Goal: Transaction & Acquisition: Book appointment/travel/reservation

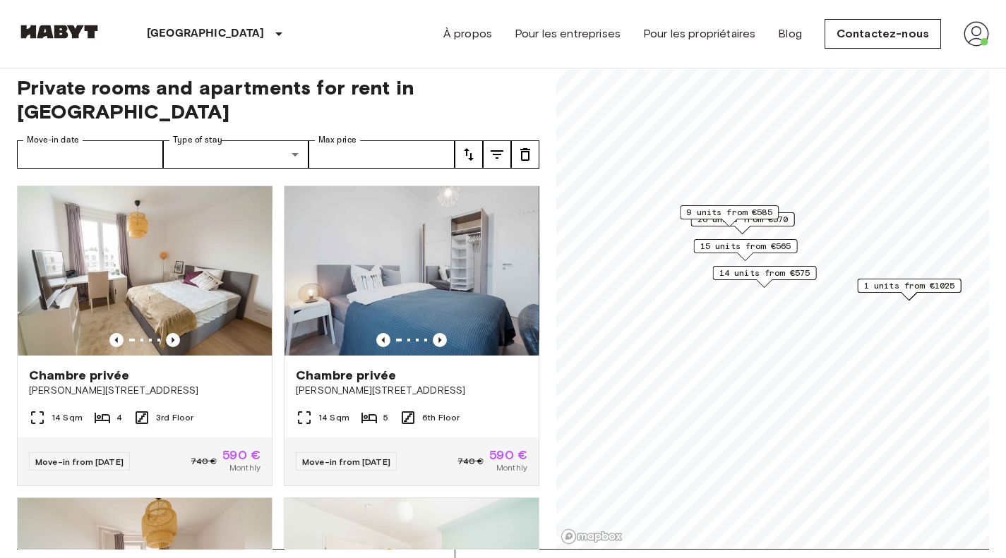
click at [737, 214] on span "9 units from €585" at bounding box center [729, 212] width 86 height 13
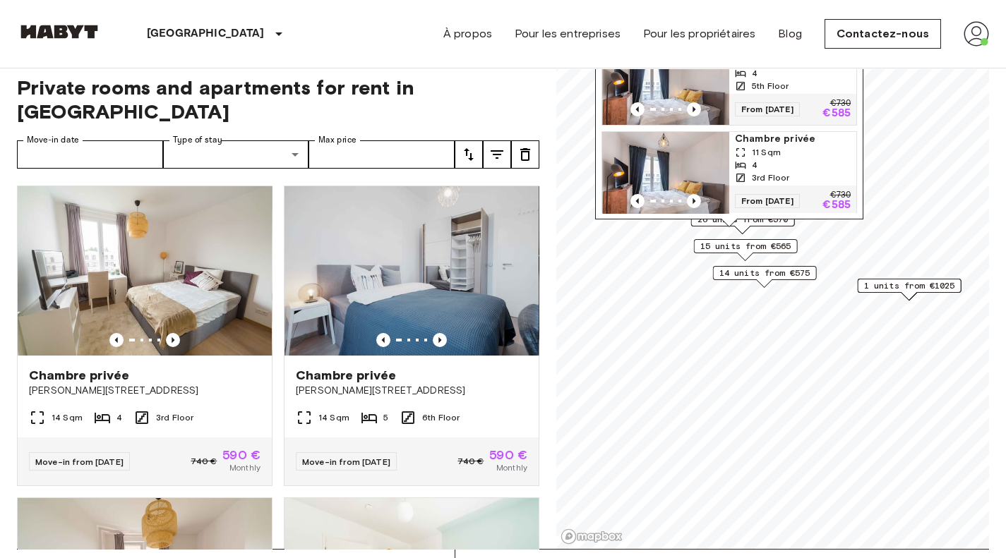
click at [741, 225] on div "Klara-Franke-Straße 8, 10557 Berlin, GER 9 units Chambre privée 11 Sqm 4 3rd Fl…" at bounding box center [729, 47] width 268 height 361
click at [745, 224] on div "Klara-Franke-Straße 8, 10557 Berlin, GER 9 units Chambre privée 11 Sqm 4 3rd Fl…" at bounding box center [729, 47] width 268 height 361
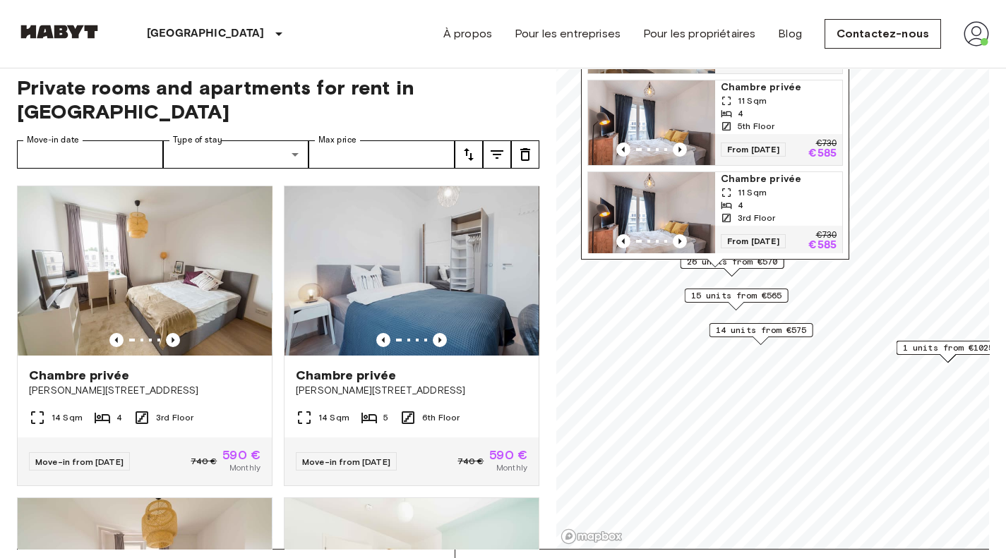
click at [735, 266] on div "Klara-Franke-Straße 8, 10557 Berlin, GER 9 units Chambre privée 11 Sqm 4 3rd Fl…" at bounding box center [715, 87] width 268 height 361
click at [733, 301] on span "15 units from €565" at bounding box center [736, 295] width 91 height 13
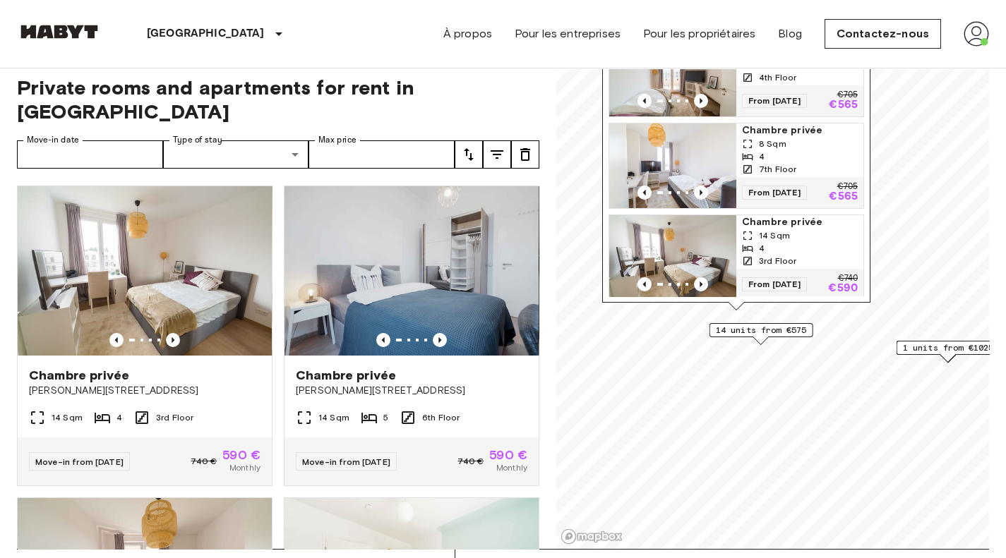
click at [741, 332] on span "14 units from €575" at bounding box center [761, 330] width 91 height 13
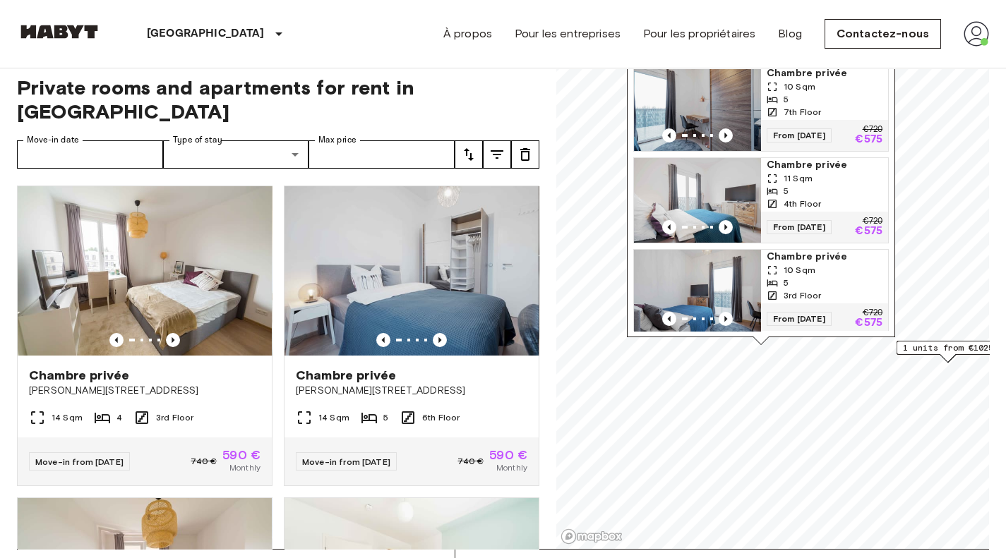
scroll to position [237, 0]
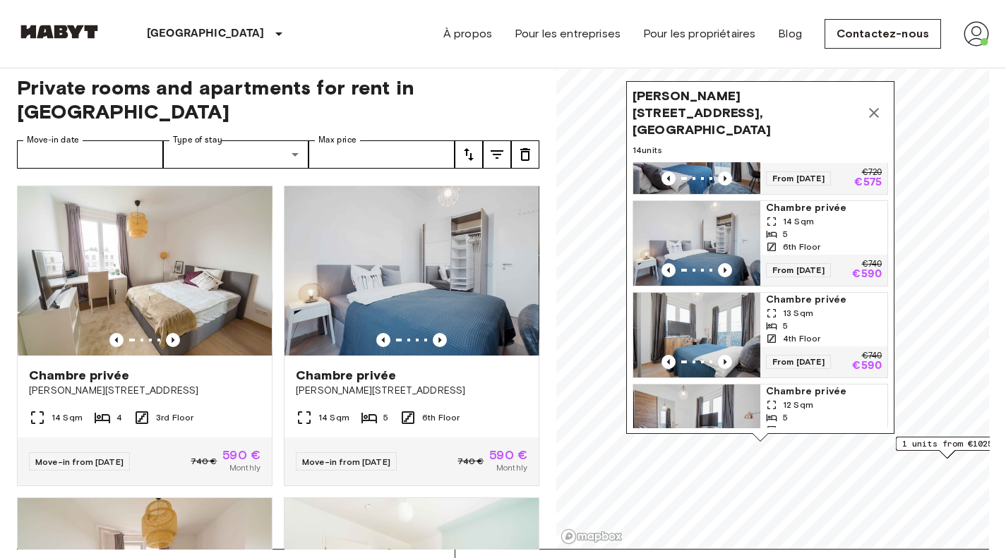
click at [874, 104] on icon "Map marker" at bounding box center [873, 112] width 17 height 17
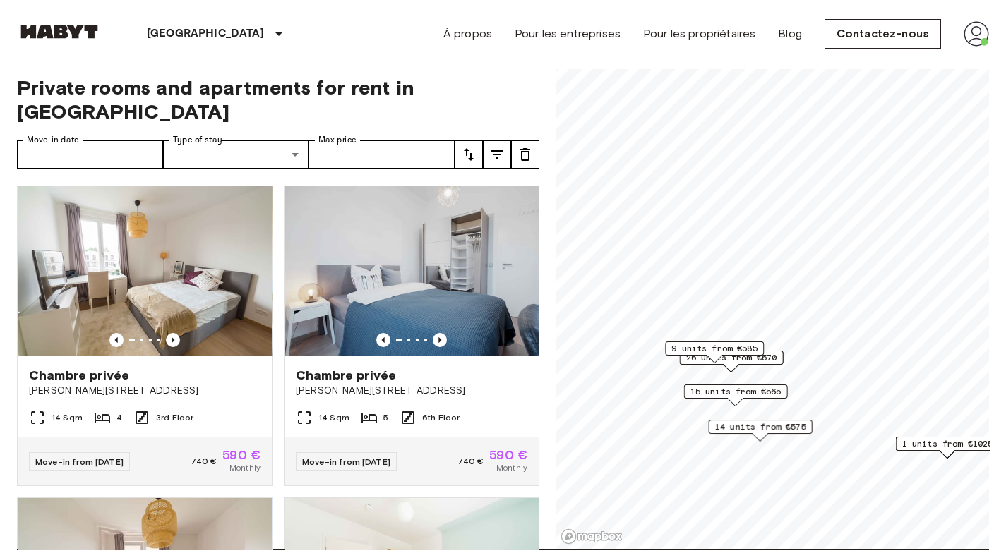
click at [739, 359] on div "9 units from €585" at bounding box center [714, 353] width 99 height 22
click at [730, 366] on div "Map marker" at bounding box center [731, 368] width 16 height 8
click at [777, 361] on span "26 units from €570" at bounding box center [731, 357] width 91 height 13
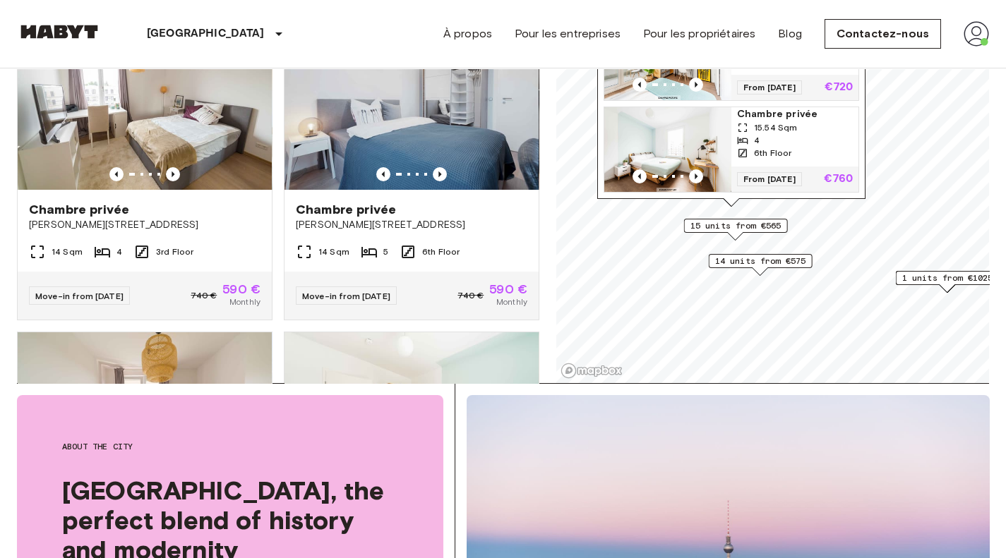
scroll to position [173, 0]
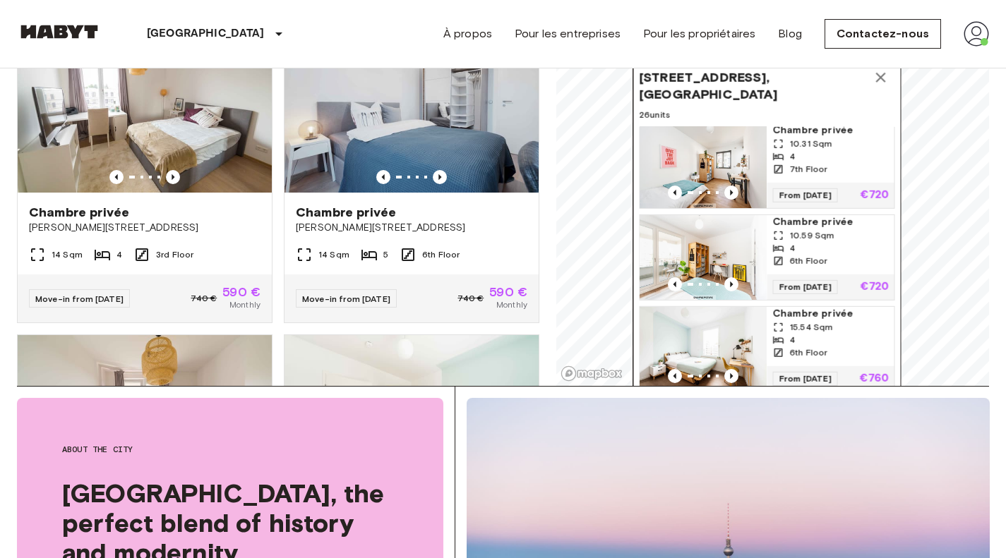
drag, startPoint x: 900, startPoint y: 140, endPoint x: 894, endPoint y: 332, distance: 191.4
click at [894, 332] on div "Klara-Franke-Straße 24-28, 10557 Berlin, GER 26 units Chambre privée 9.97 Sqm 4…" at bounding box center [766, 222] width 268 height 353
click at [876, 74] on icon "Map marker" at bounding box center [880, 77] width 17 height 17
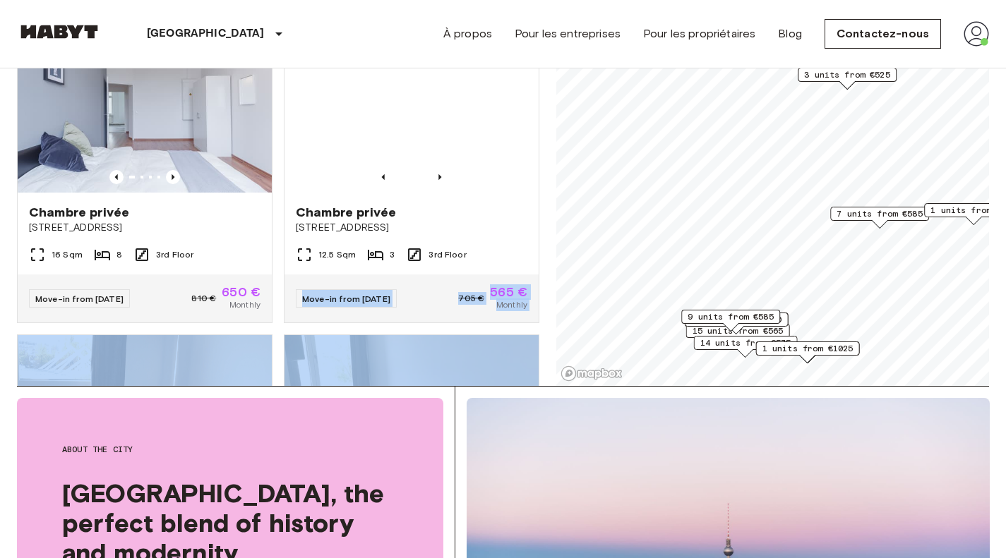
drag, startPoint x: 541, startPoint y: 231, endPoint x: 543, endPoint y: 308, distance: 76.2
click at [543, 308] on div "Private rooms and apartments for rent in Berlin Move-in date Move-in date Type …" at bounding box center [503, 141] width 972 height 490
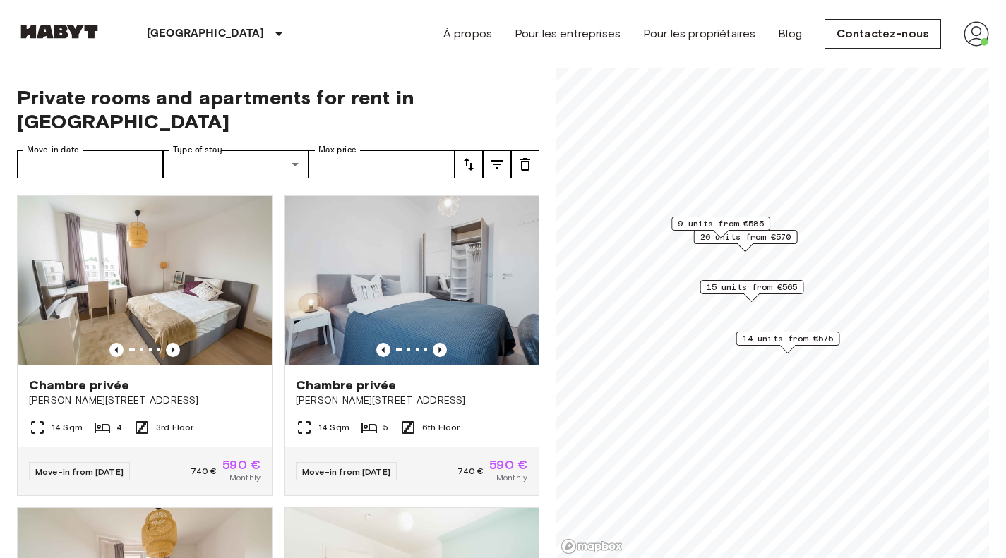
drag, startPoint x: 815, startPoint y: 308, endPoint x: 717, endPoint y: 366, distance: 113.5
click at [736, 354] on div "14 units from €575" at bounding box center [788, 343] width 104 height 22
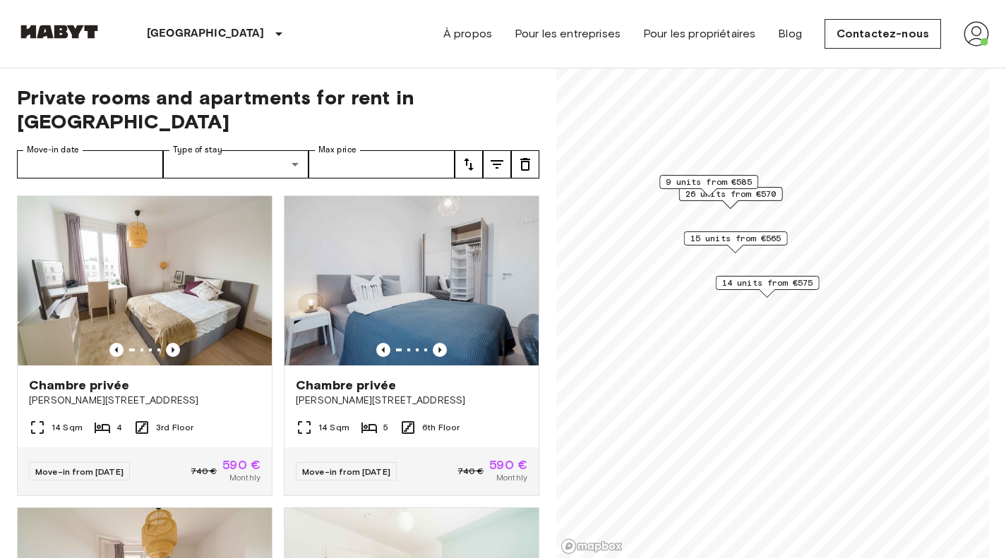
click at [733, 193] on div "9 units from €585" at bounding box center [708, 186] width 99 height 22
click at [715, 198] on span "26 units from €570" at bounding box center [730, 194] width 91 height 13
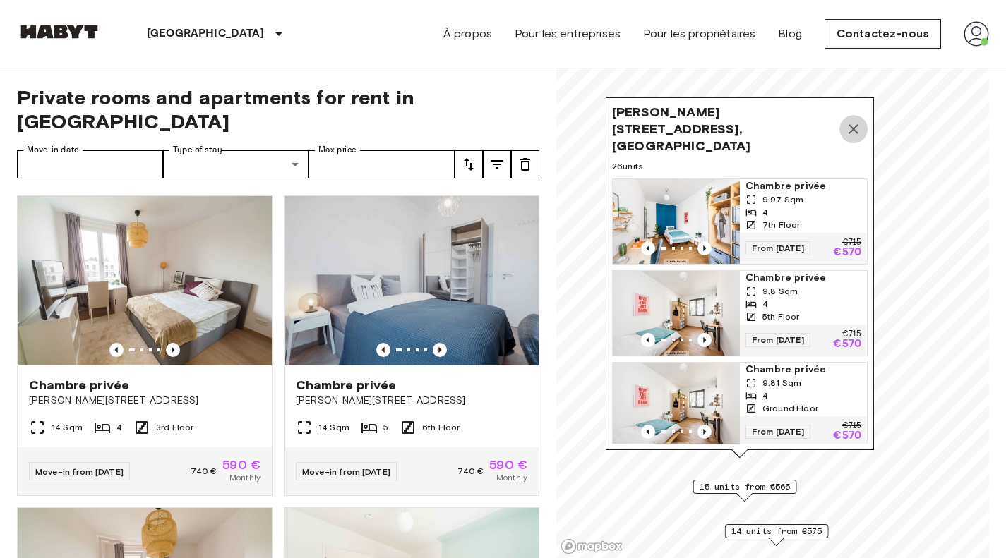
click at [855, 124] on icon "Map marker" at bounding box center [853, 129] width 10 height 10
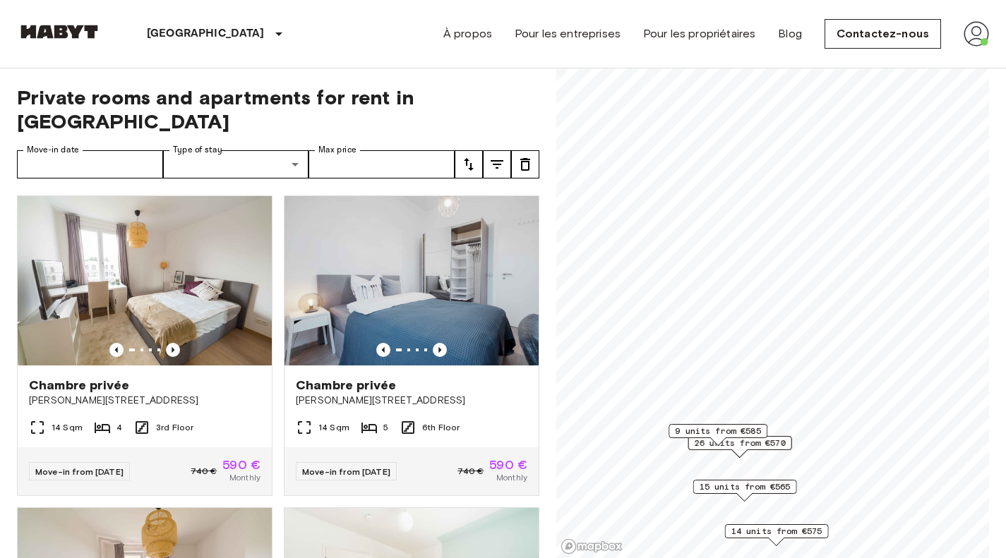
click at [754, 444] on div "9 units from €585" at bounding box center [717, 435] width 99 height 22
click at [735, 447] on span "26 units from €570" at bounding box center [739, 443] width 91 height 13
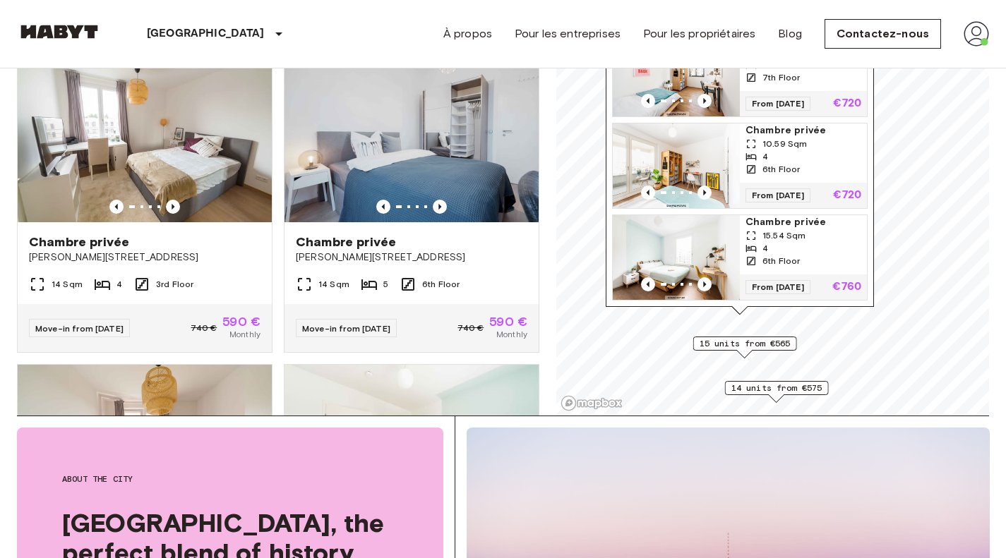
scroll to position [2210, 0]
drag, startPoint x: 752, startPoint y: 345, endPoint x: 752, endPoint y: 386, distance: 40.9
click at [752, 350] on span "15 units from €565" at bounding box center [744, 343] width 91 height 13
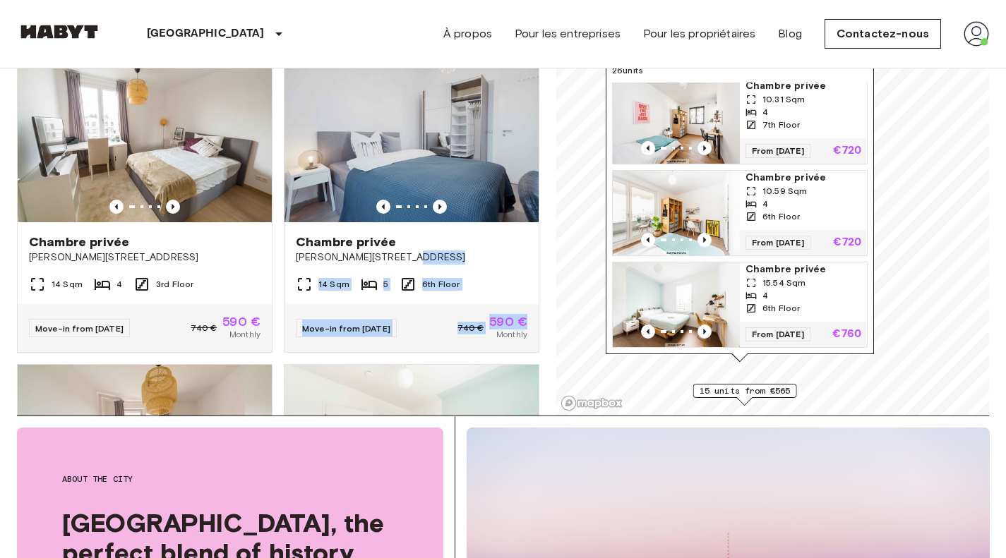
drag, startPoint x: 546, startPoint y: 224, endPoint x: 531, endPoint y: 313, distance: 90.0
click at [531, 313] on div "Private rooms and apartments for rent in Berlin Move-in date Move-in date Type …" at bounding box center [503, 170] width 972 height 490
click at [545, 275] on div "Private rooms and apartments for rent in Berlin Move-in date Move-in date Type …" at bounding box center [503, 170] width 972 height 490
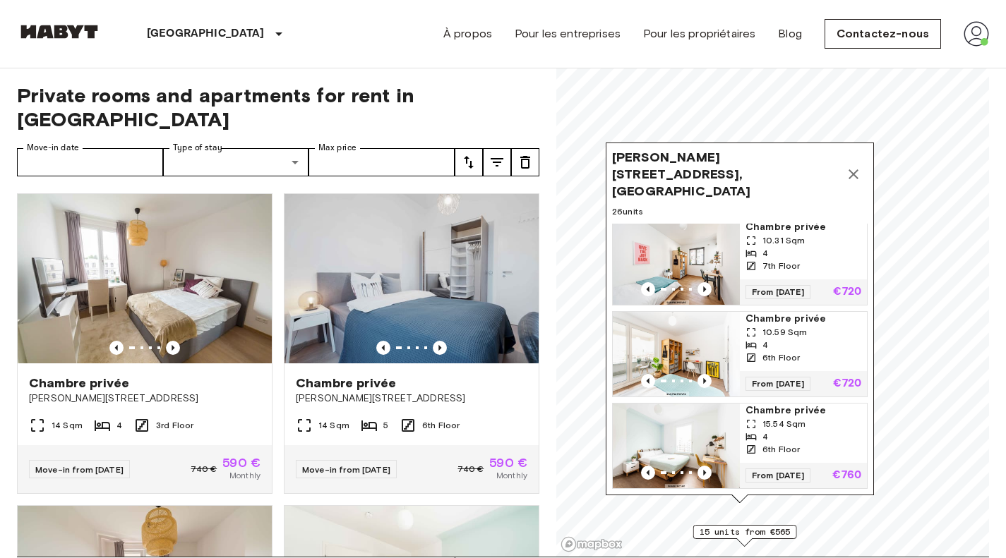
scroll to position [0, 0]
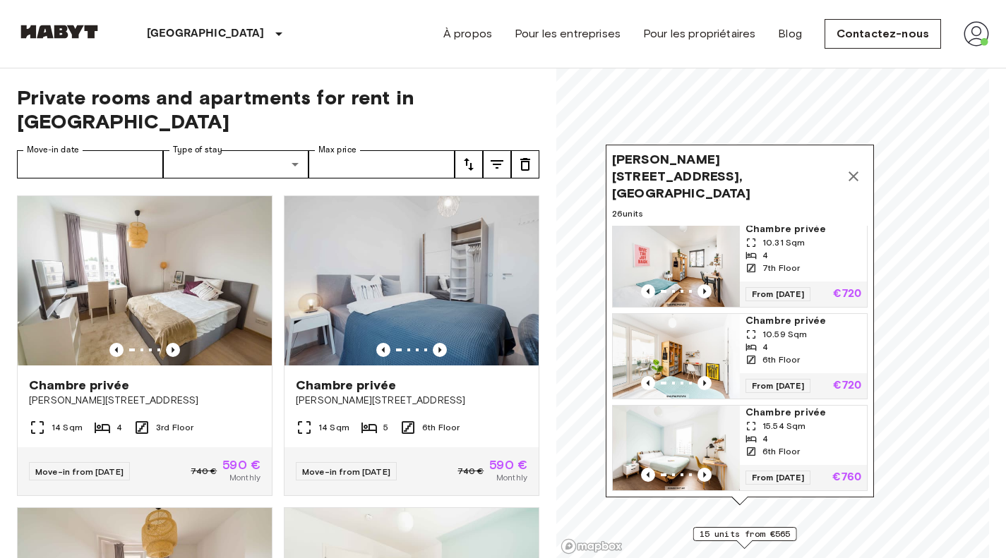
click at [852, 171] on icon "Map marker" at bounding box center [853, 176] width 10 height 10
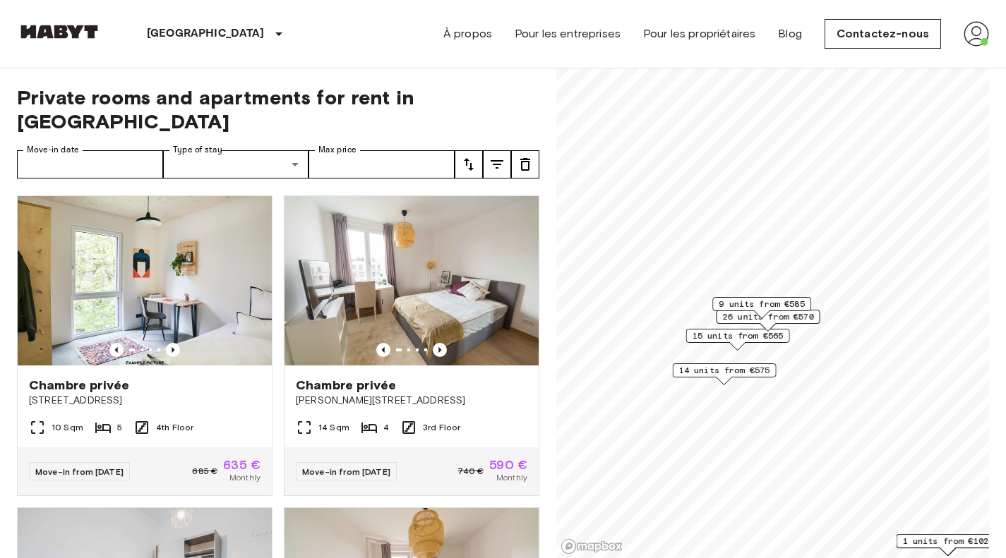
click at [752, 369] on span "14 units from €575" at bounding box center [724, 370] width 91 height 13
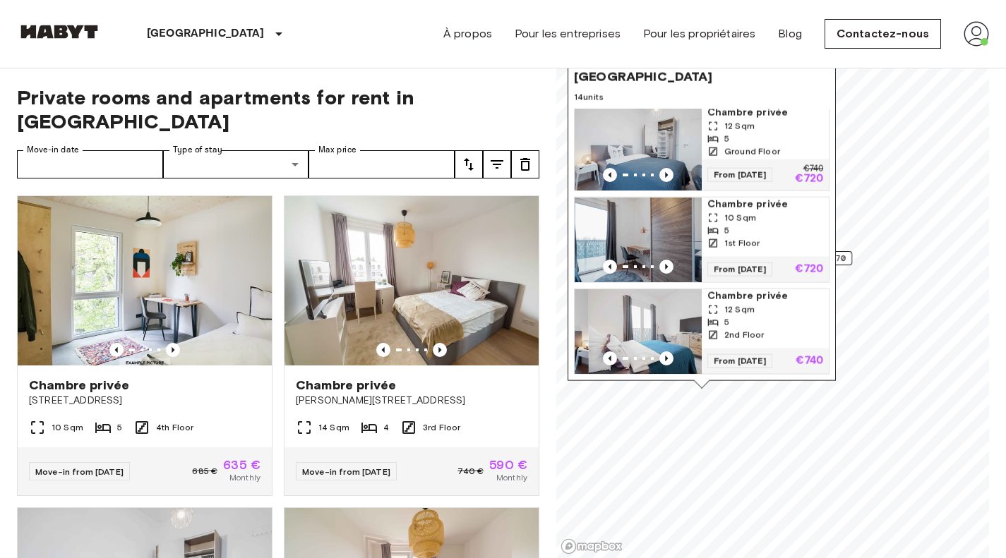
drag, startPoint x: 656, startPoint y: 225, endPoint x: 682, endPoint y: 306, distance: 85.0
click at [682, 306] on div "Chambre privée 10 Sqm 5 7th Floor From 20 Aug 25 €720 €575 Chambre privée 11 Sq…" at bounding box center [701, 241] width 255 height 265
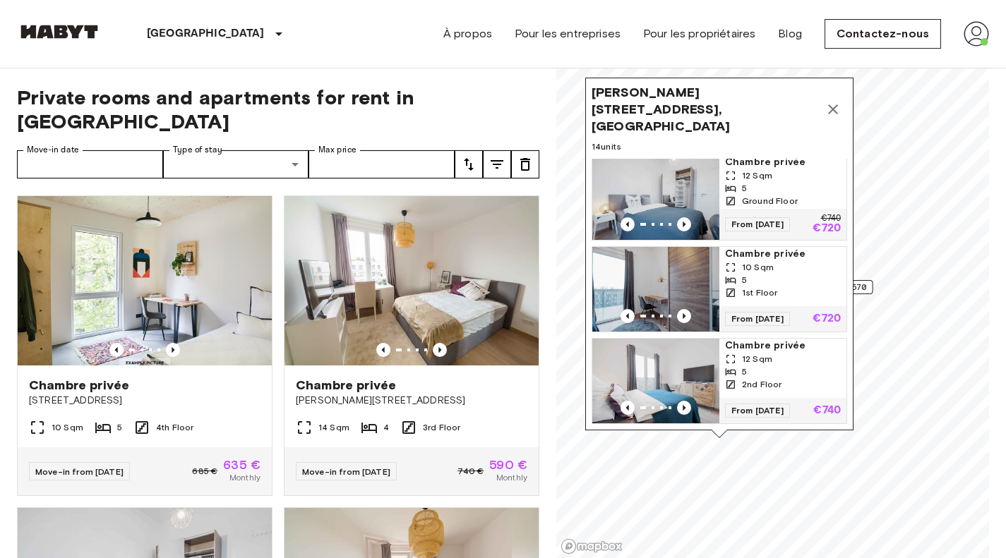
click at [838, 101] on icon "Map marker" at bounding box center [832, 109] width 17 height 17
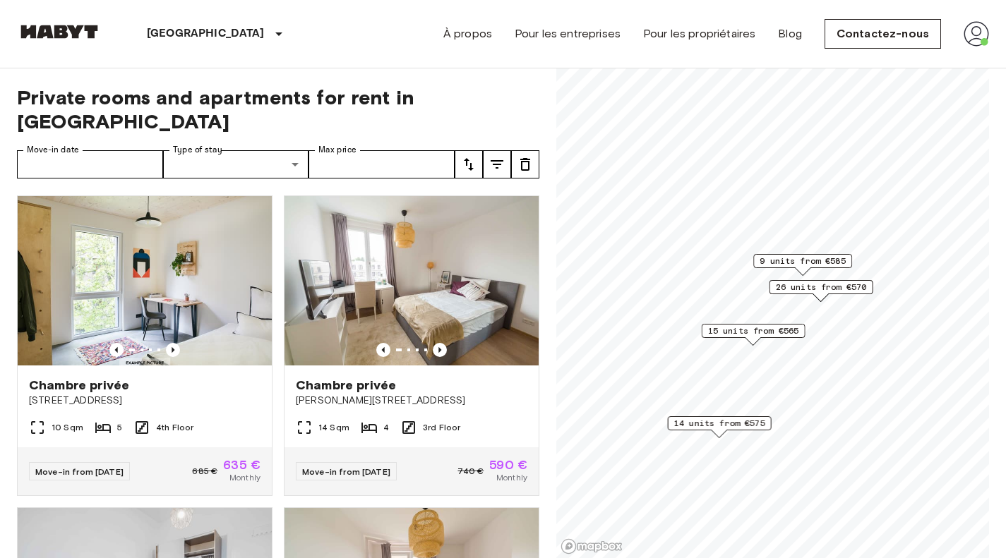
click at [762, 329] on span "15 units from €565" at bounding box center [753, 331] width 91 height 13
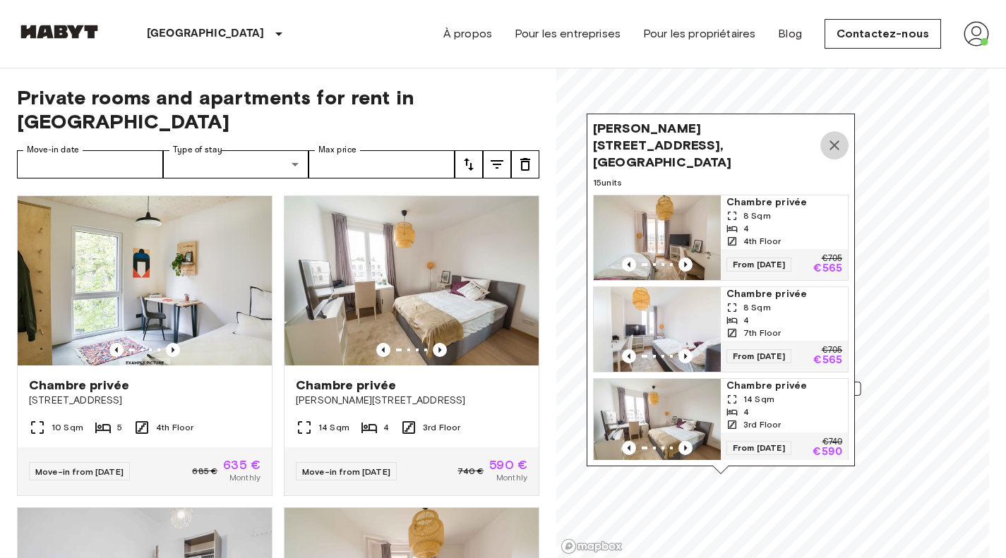
click at [828, 137] on icon "Map marker" at bounding box center [834, 145] width 17 height 17
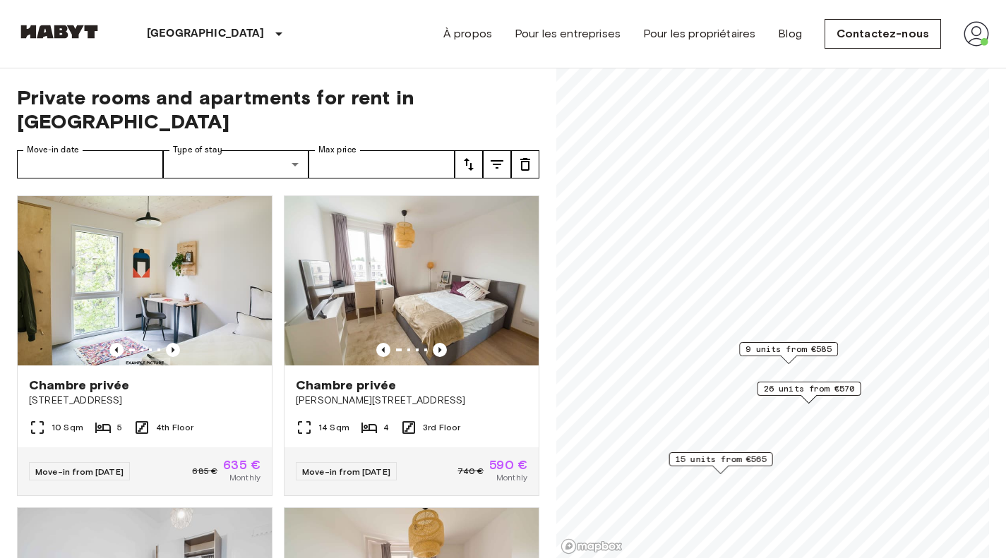
click at [809, 388] on span "26 units from €570" at bounding box center [809, 388] width 91 height 13
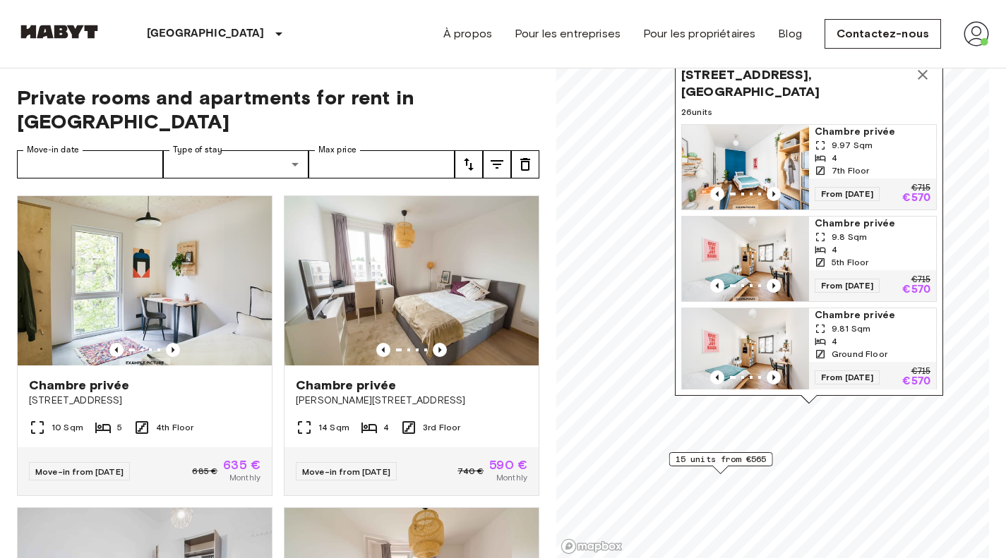
click at [917, 73] on icon "Map marker" at bounding box center [922, 74] width 17 height 17
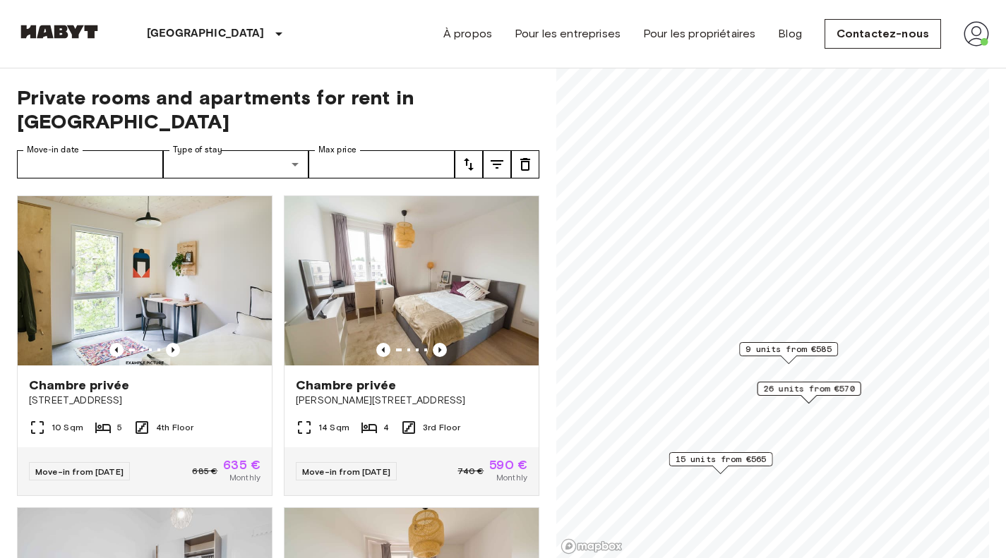
click at [776, 347] on span "9 units from €585" at bounding box center [788, 349] width 86 height 13
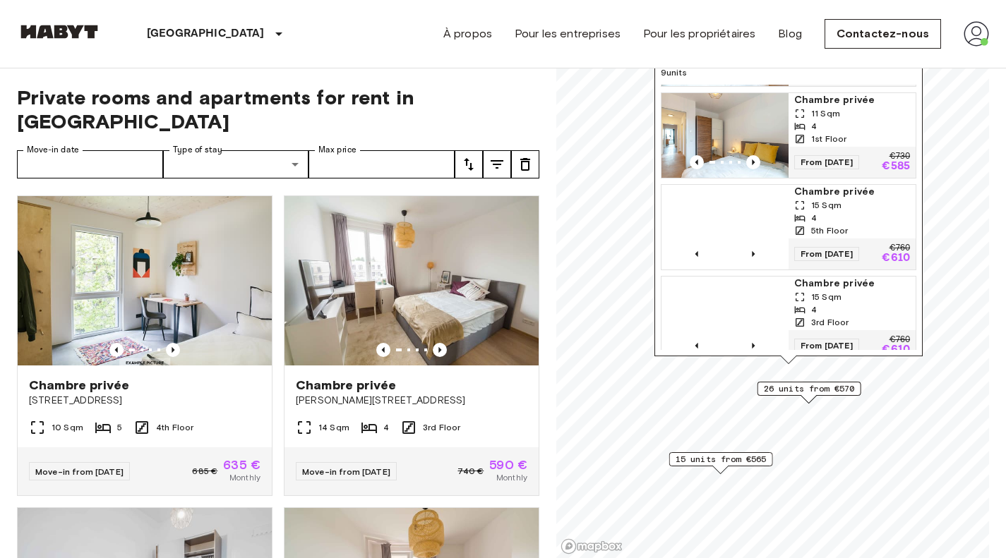
scroll to position [452, 0]
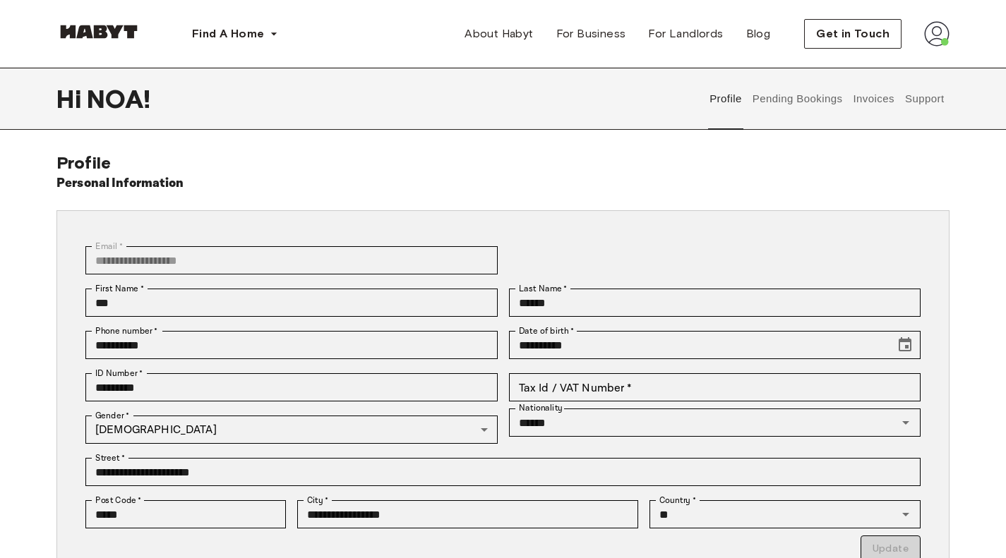
click at [946, 42] on img at bounding box center [936, 33] width 25 height 25
click at [781, 96] on button "Pending Bookings" at bounding box center [797, 99] width 94 height 62
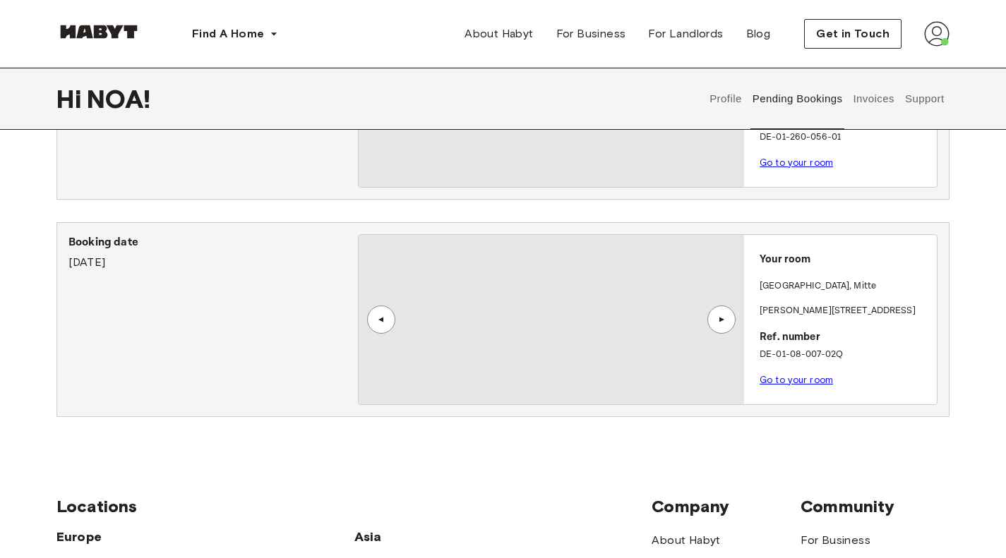
scroll to position [181, 0]
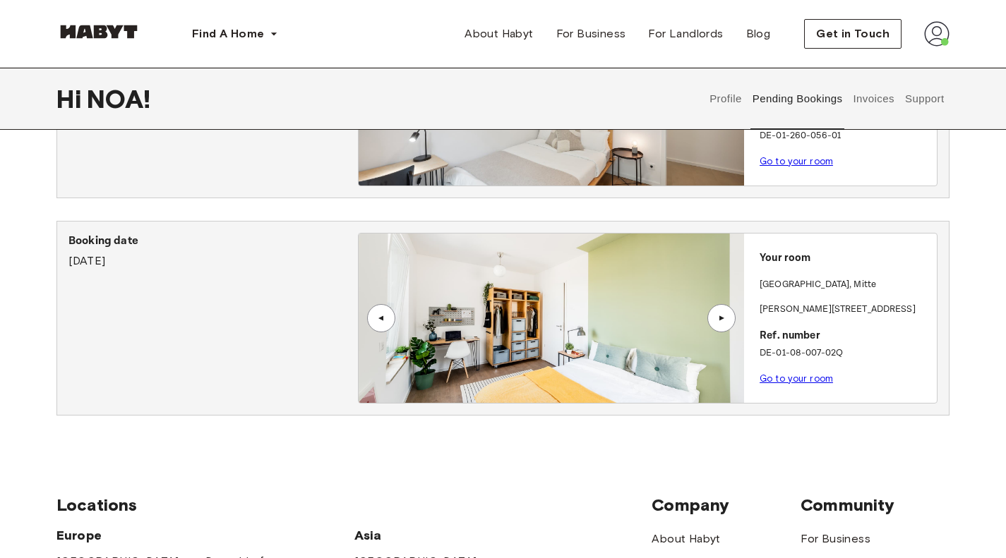
click at [778, 381] on link "Go to your room" at bounding box center [795, 378] width 73 height 11
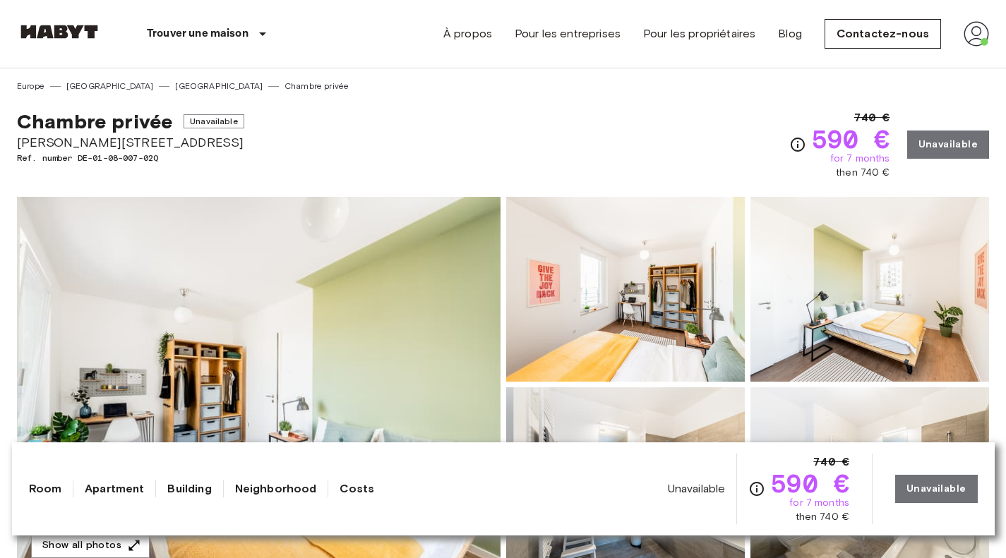
click at [939, 493] on div "Unavailable 740 € 590 € for 7 months then 740 € Unavailable" at bounding box center [823, 489] width 310 height 71
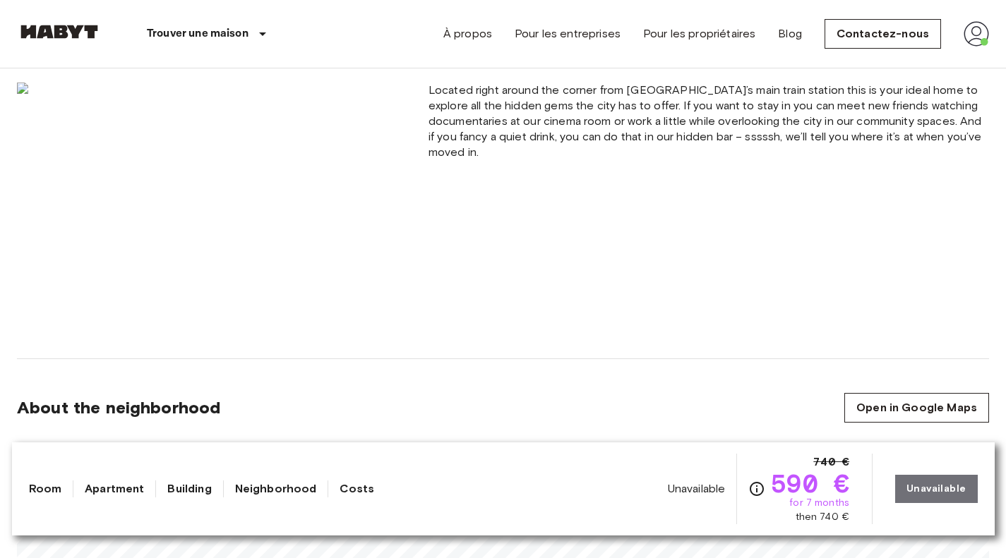
scroll to position [1145, 0]
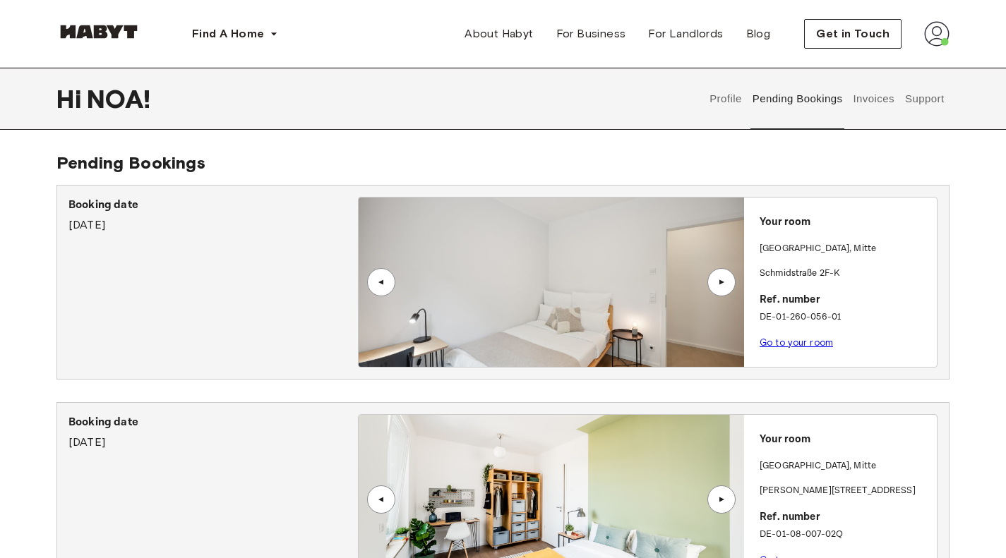
click at [938, 37] on img at bounding box center [936, 33] width 25 height 25
click at [824, 164] on div "Pending Bookings Booking date July 22nd, 2023 ▲ ▲ Your room BERLIN , Mitte Schm…" at bounding box center [502, 385] width 893 height 467
click at [854, 104] on button "Invoices" at bounding box center [873, 99] width 44 height 62
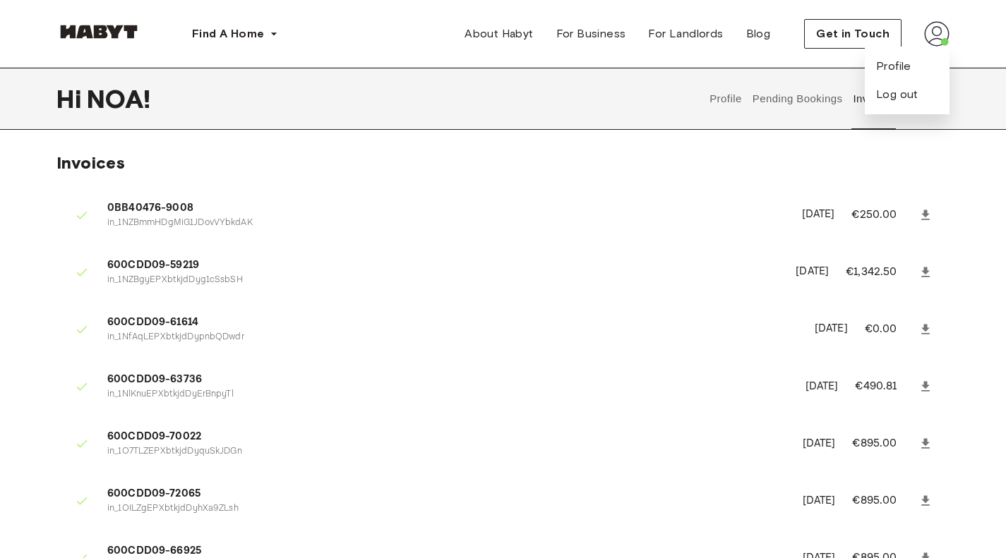
click at [713, 94] on button "Profile" at bounding box center [726, 99] width 36 height 62
